Goal: Contribute content: Add original content to the website for others to see

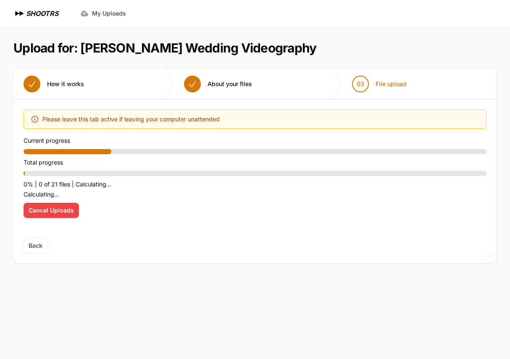
click at [50, 209] on span "Cancel Uploads" at bounding box center [51, 210] width 45 height 8
click at [65, 214] on span "Cancel Uploads" at bounding box center [51, 210] width 45 height 8
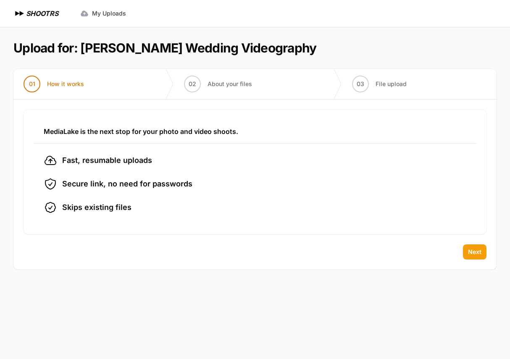
click at [475, 247] on button "Next" at bounding box center [475, 251] width 24 height 15
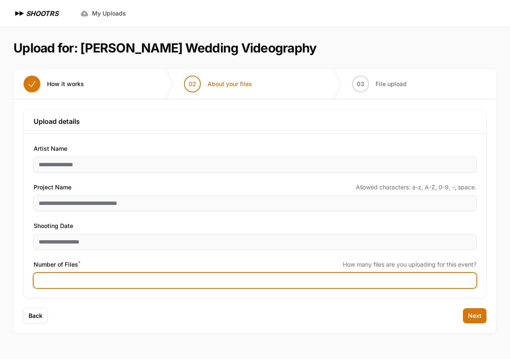
click at [444, 280] on input "Number of Files *" at bounding box center [255, 280] width 442 height 15
type input "**"
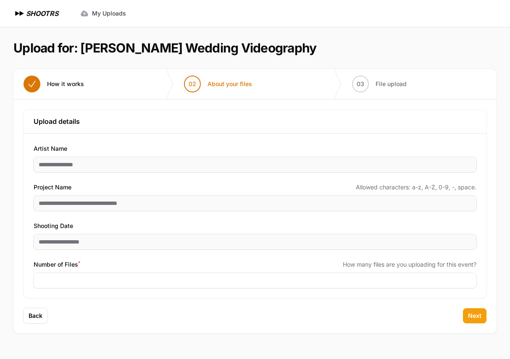
click at [480, 317] on span "Next" at bounding box center [474, 315] width 13 height 8
